Goal: Information Seeking & Learning: Check status

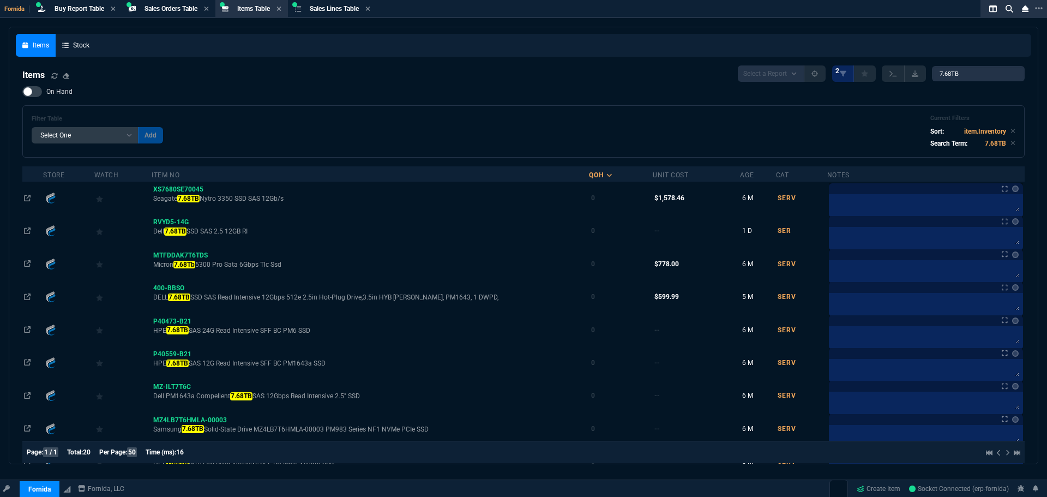
select select "9: OCAM"
select select
click at [956, 66] on div "Select a Report NEW QUERY 2 7.68TB" at bounding box center [881, 73] width 287 height 16
click at [956, 70] on input "7.68TB" at bounding box center [978, 73] width 93 height 15
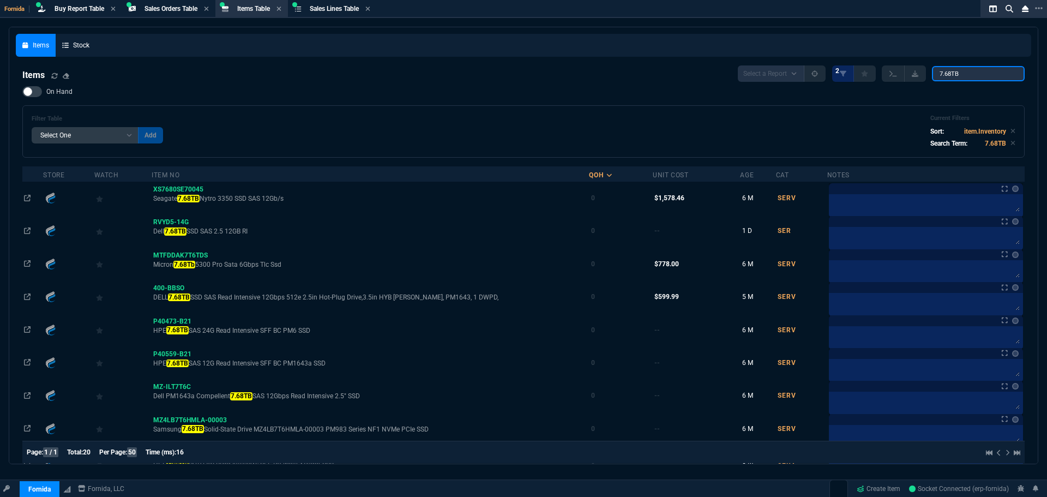
click at [956, 70] on input "7.68TB" at bounding box center [978, 73] width 93 height 15
paste input "CND1191S6G - HP"
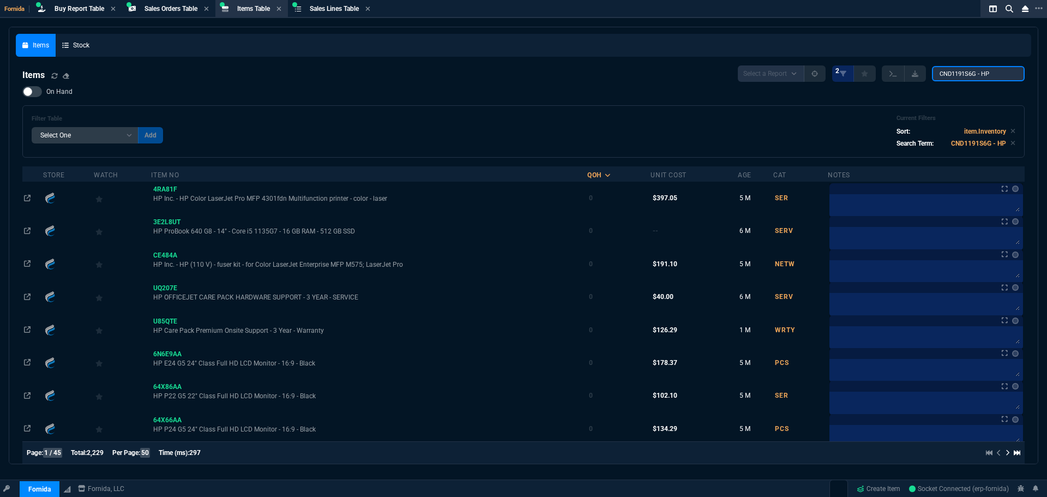
click at [938, 79] on input "CND1191S6G - HP" at bounding box center [978, 73] width 93 height 15
click at [962, 79] on input "CND1191S6G - HP" at bounding box center [978, 73] width 93 height 15
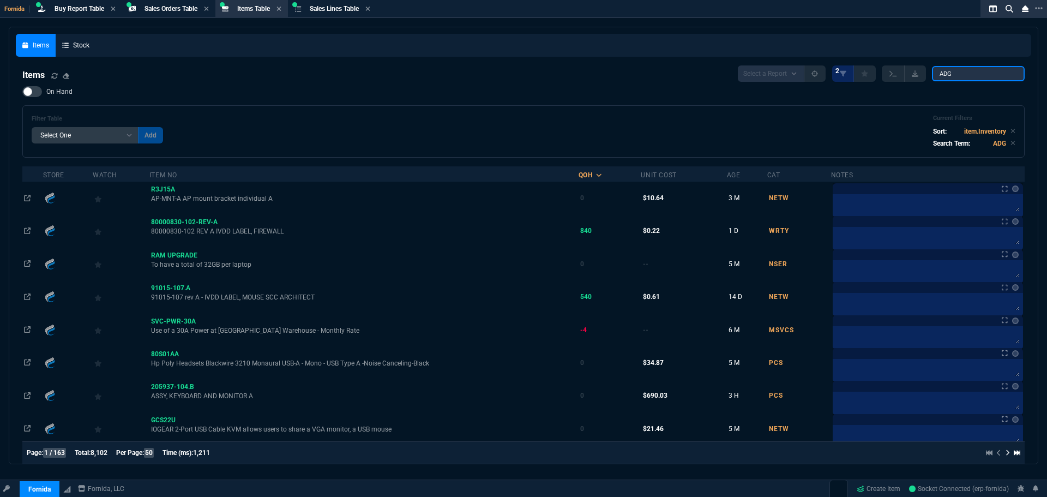
type input "ADG"
click at [44, 90] on label "On Hand" at bounding box center [52, 91] width 61 height 11
click at [22, 92] on input "On Hand" at bounding box center [22, 92] width 1 height 1
checkbox input "true"
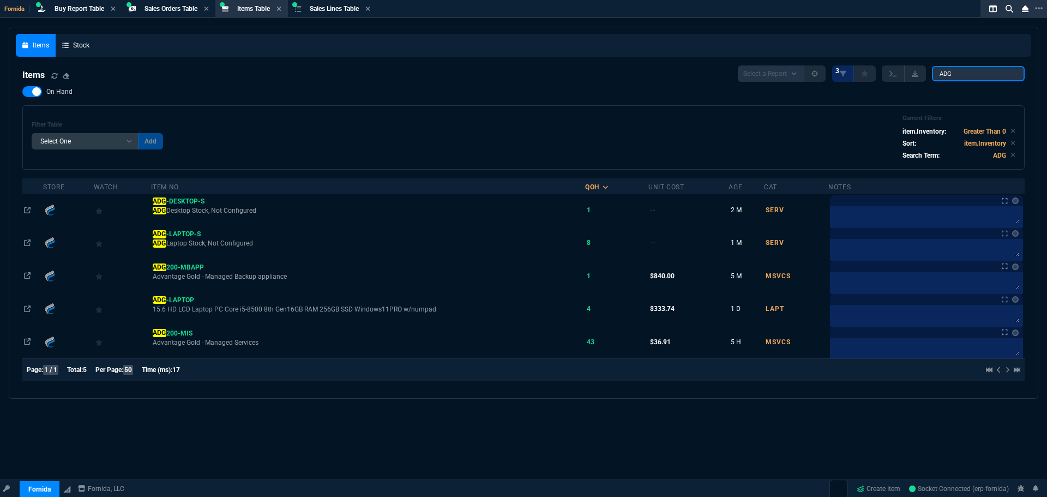
click at [976, 79] on input "ADG" at bounding box center [978, 73] width 93 height 15
drag, startPoint x: 976, startPoint y: 79, endPoint x: 720, endPoint y: 80, distance: 256.3
click at [817, 76] on div "Select a Report NEW QUERY 3 ADG" at bounding box center [881, 73] width 287 height 16
paste input "8W1PV"
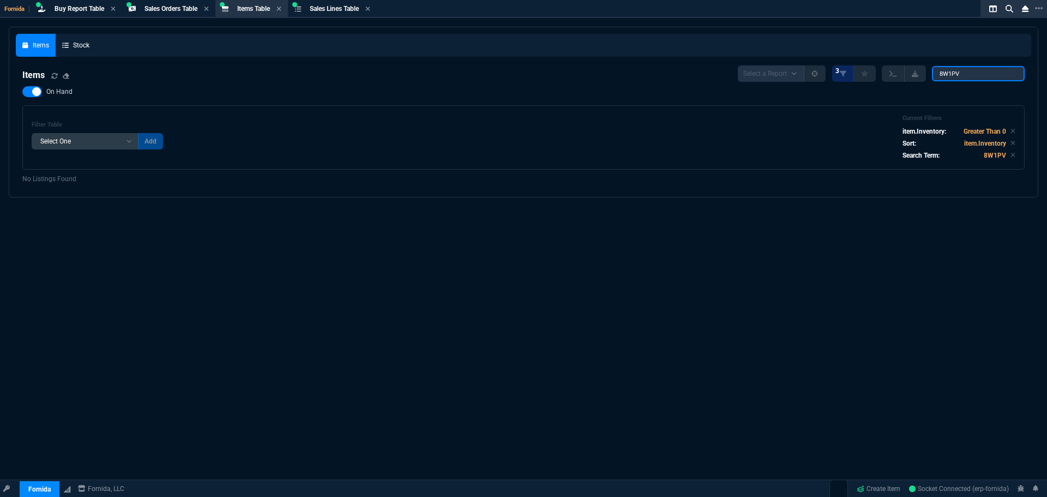
type input "8W1PV"
click at [60, 93] on span "On Hand" at bounding box center [59, 91] width 26 height 9
click at [22, 92] on input "On Hand" at bounding box center [22, 92] width 1 height 1
checkbox input "false"
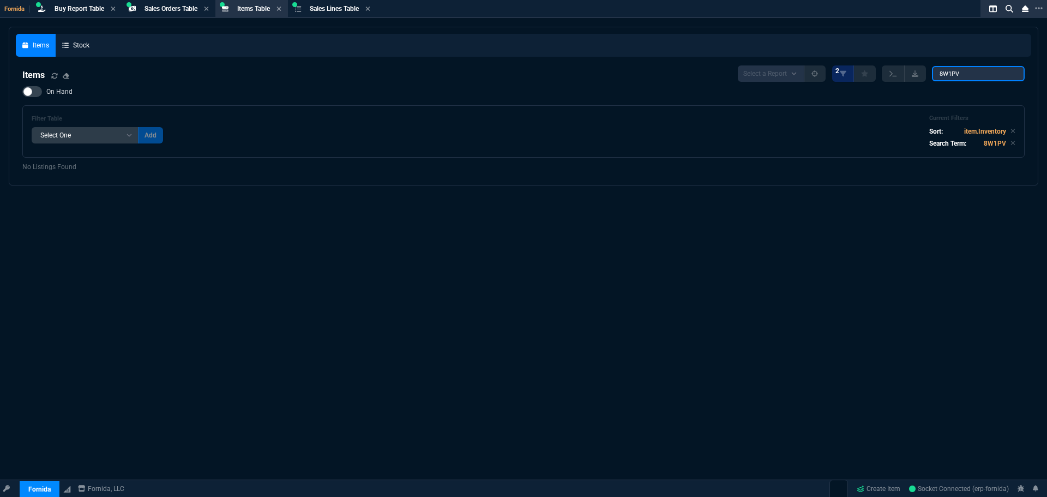
drag, startPoint x: 961, startPoint y: 73, endPoint x: 670, endPoint y: 48, distance: 292.2
click at [835, 52] on div "Items Stock Items Select a Report NEW QUERY 2 8W1PV On Hand Filter Table Select…" at bounding box center [523, 106] width 1015 height 144
